Goal: Navigation & Orientation: Find specific page/section

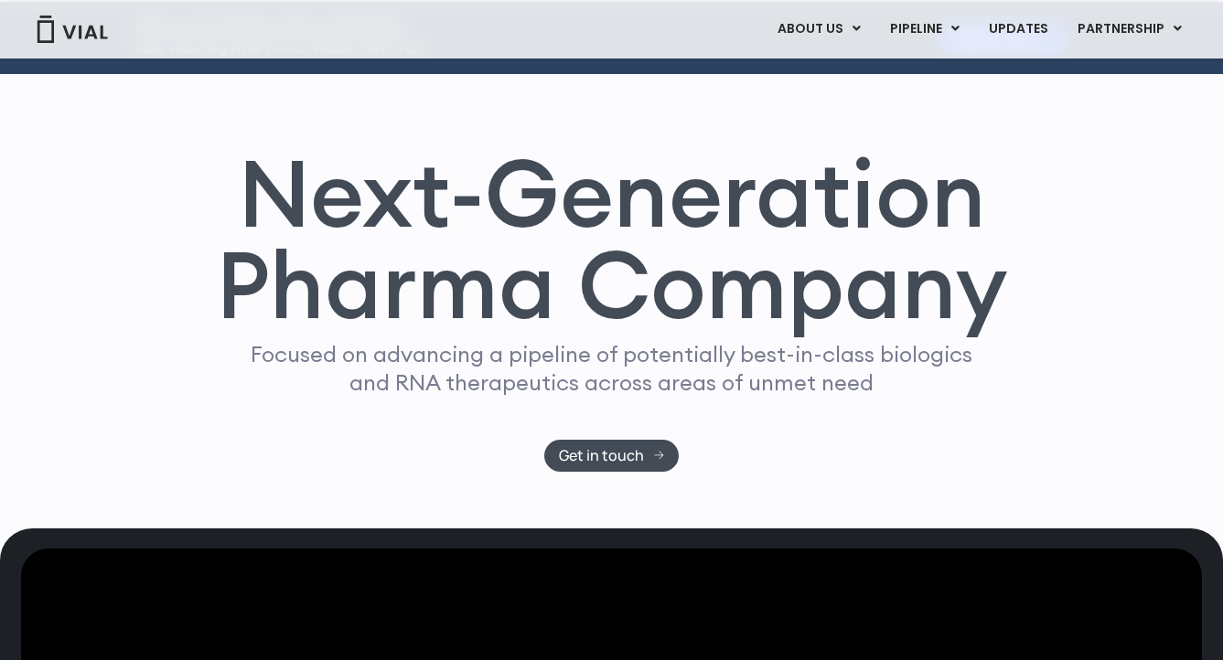
scroll to position [39, 0]
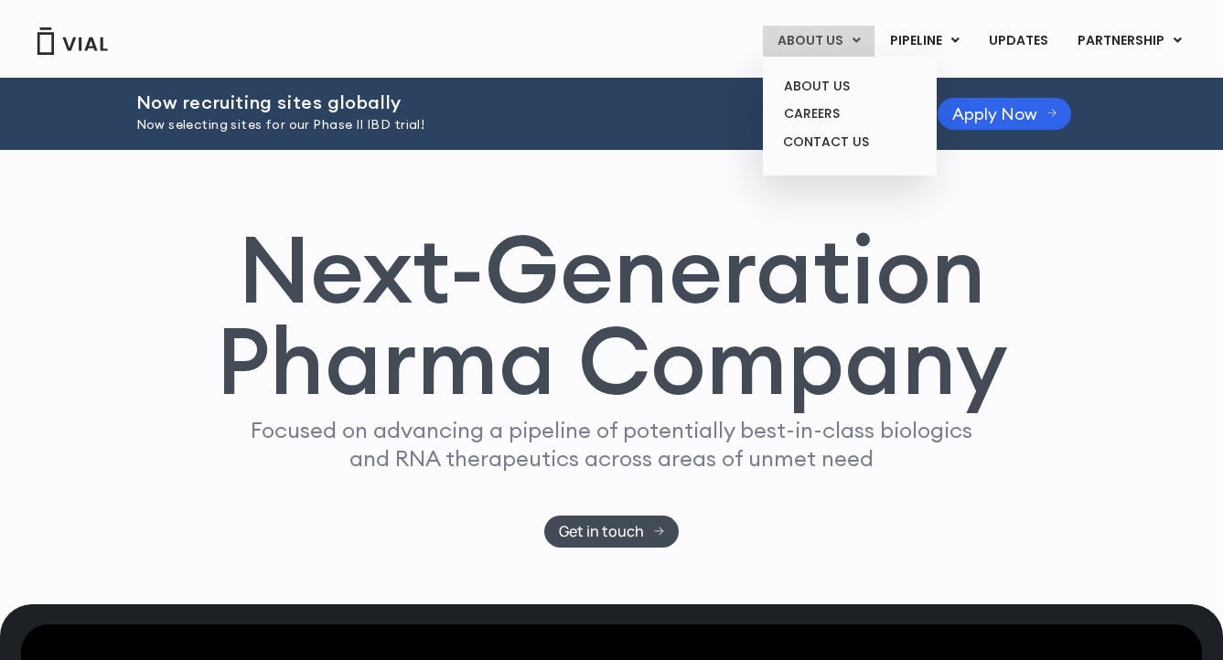
click at [828, 39] on link "ABOUT US" at bounding box center [819, 41] width 112 height 31
click at [820, 113] on link "CAREERS" at bounding box center [849, 114] width 160 height 28
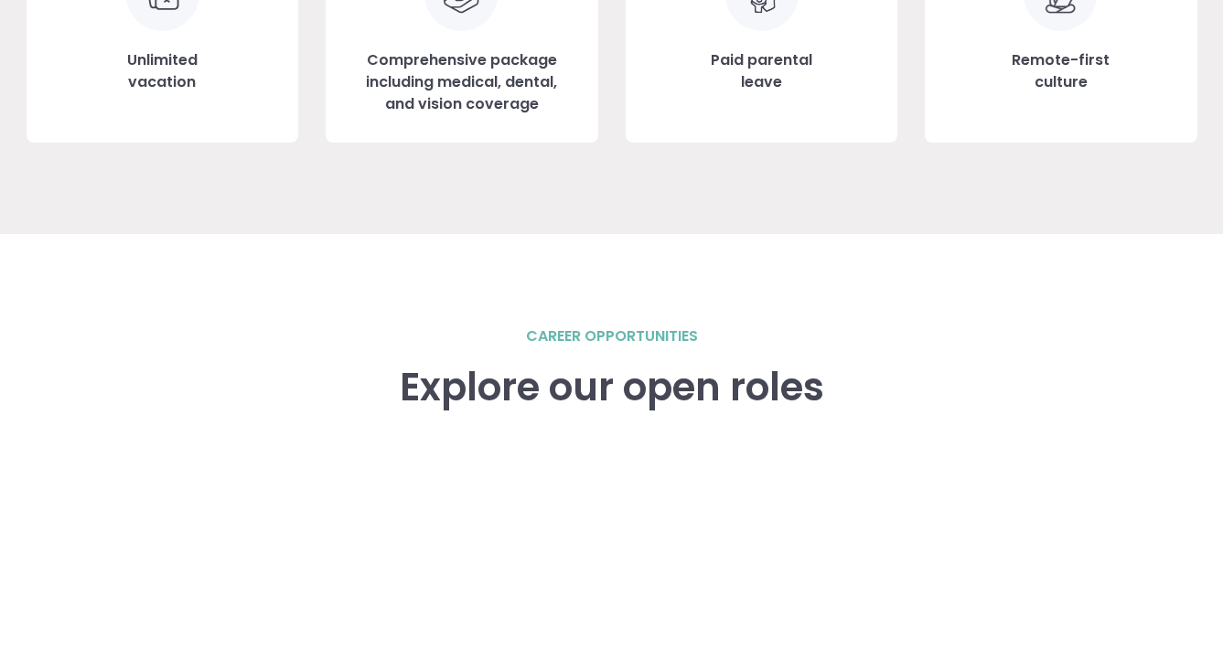
scroll to position [2662, 0]
